Goal: Information Seeking & Learning: Learn about a topic

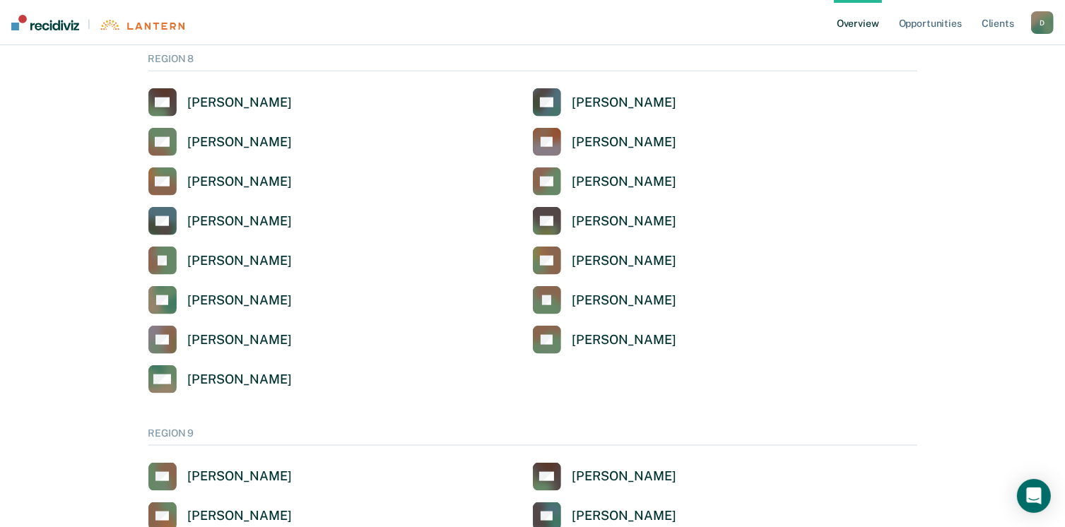
scroll to position [1909, 0]
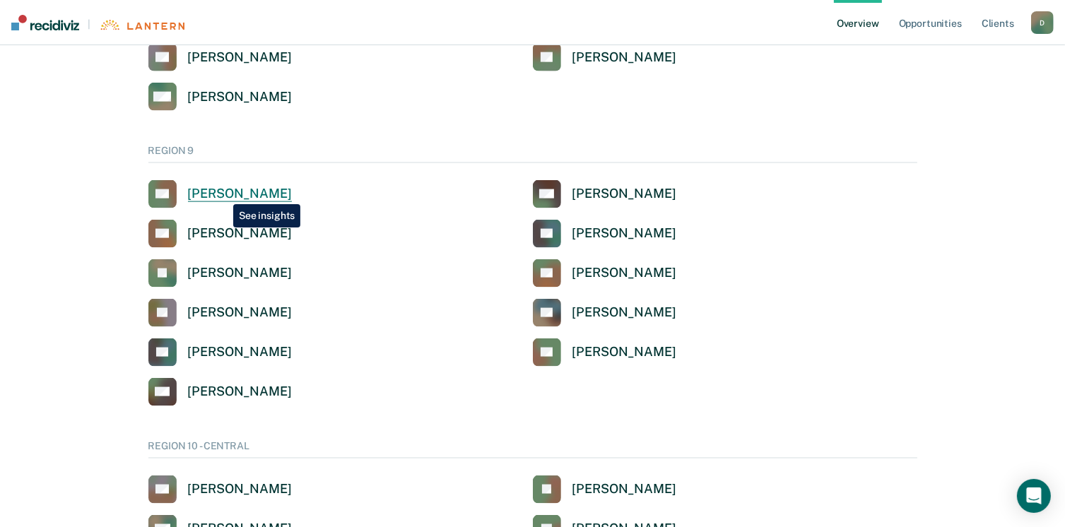
click at [223, 194] on div "[PERSON_NAME]" at bounding box center [240, 194] width 104 height 16
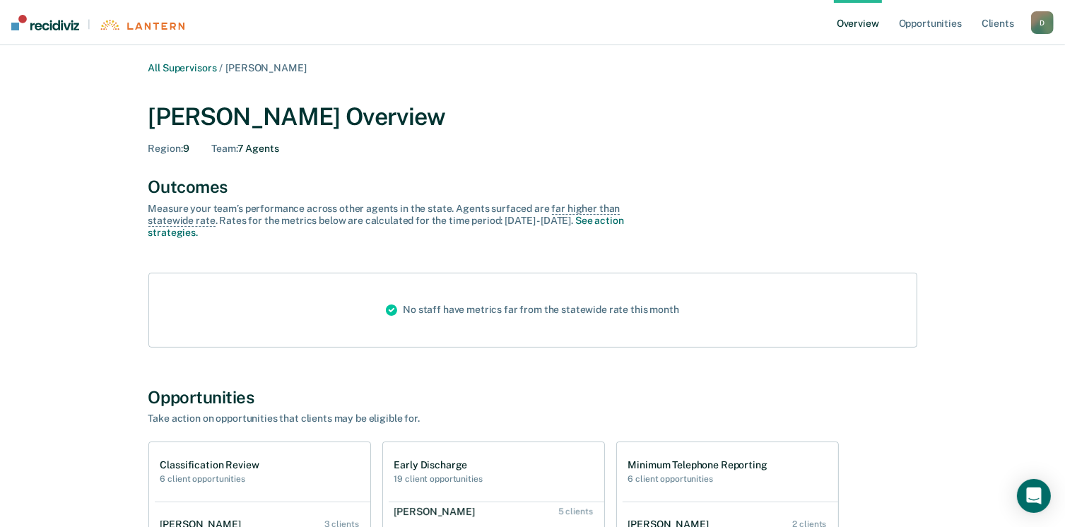
click at [858, 1] on link "Overview" at bounding box center [858, 22] width 48 height 45
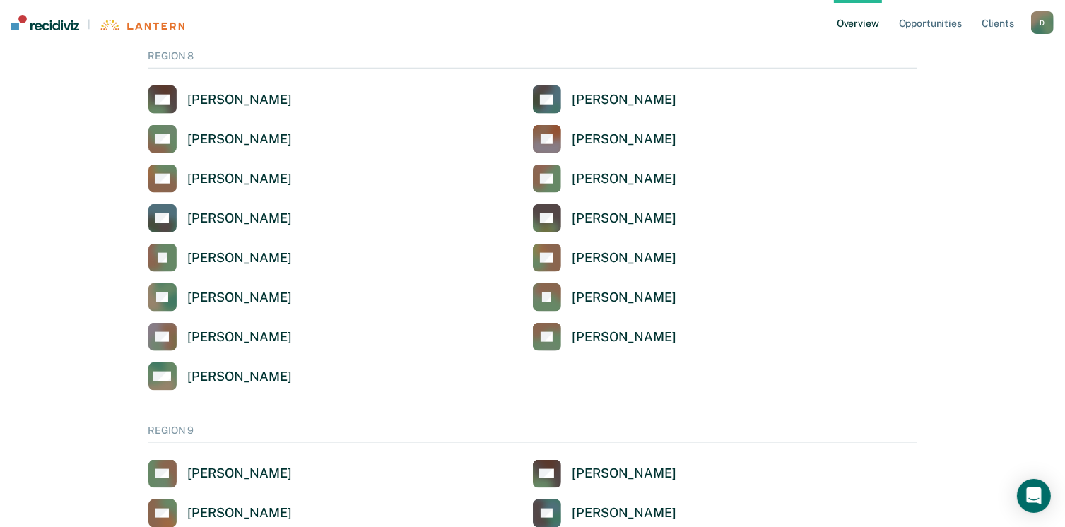
scroll to position [1838, 0]
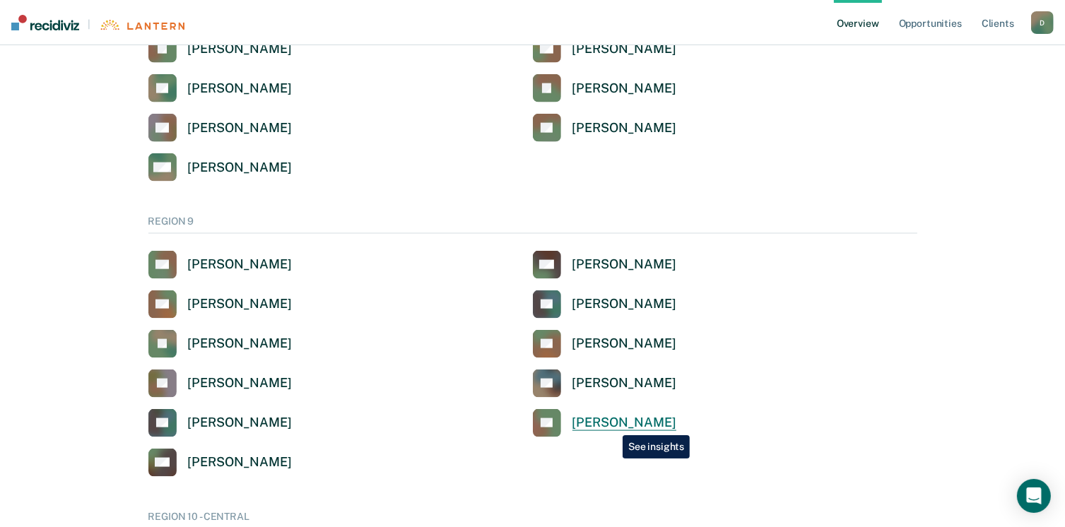
click at [612, 425] on div "[PERSON_NAME]" at bounding box center [625, 423] width 104 height 16
